Goal: Use online tool/utility

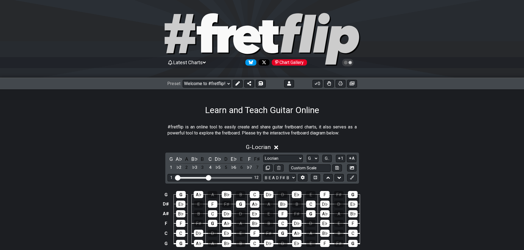
select select "Locrian"
select select "G"
select select "B E A D F# B"
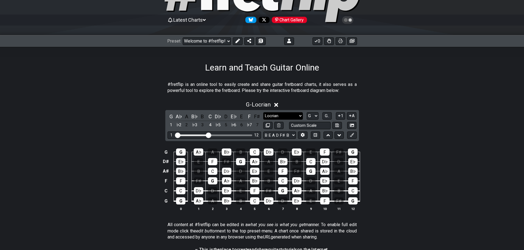
click at [272, 118] on select "Minor Pentatonic Click to edit Minor Pentatonic Major Pentatonic Minor Blues Ma…" at bounding box center [283, 115] width 40 height 7
click at [263, 112] on select "Minor Pentatonic Click to edit Minor Pentatonic Major Pentatonic Minor Blues Ma…" at bounding box center [283, 115] width 40 height 7
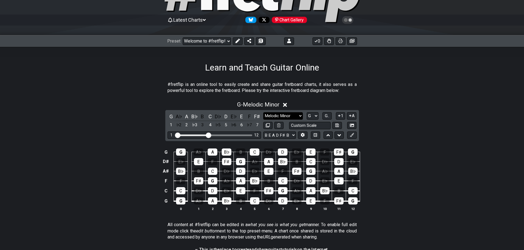
click at [276, 118] on select "Minor Pentatonic Click to edit Minor Pentatonic Major Pentatonic Minor Blues Ma…" at bounding box center [283, 115] width 40 height 7
click at [263, 112] on select "Minor Pentatonic Click to edit Minor Pentatonic Major Pentatonic Minor Blues Ma…" at bounding box center [283, 115] width 40 height 7
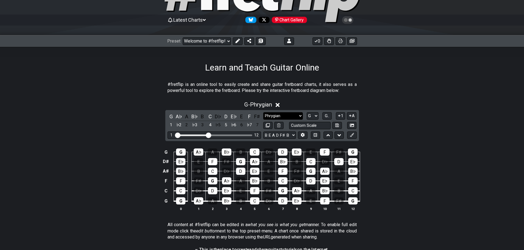
click at [300, 115] on select "Minor Pentatonic Click to edit Minor Pentatonic Major Pentatonic Minor Blues Ma…" at bounding box center [283, 115] width 40 height 7
select select "Phrygian Dominant"
click at [263, 112] on select "Minor Pentatonic Click to edit Minor Pentatonic Major Pentatonic Minor Blues Ma…" at bounding box center [283, 115] width 40 height 7
